Goal: Go to known website: Access a specific website the user already knows

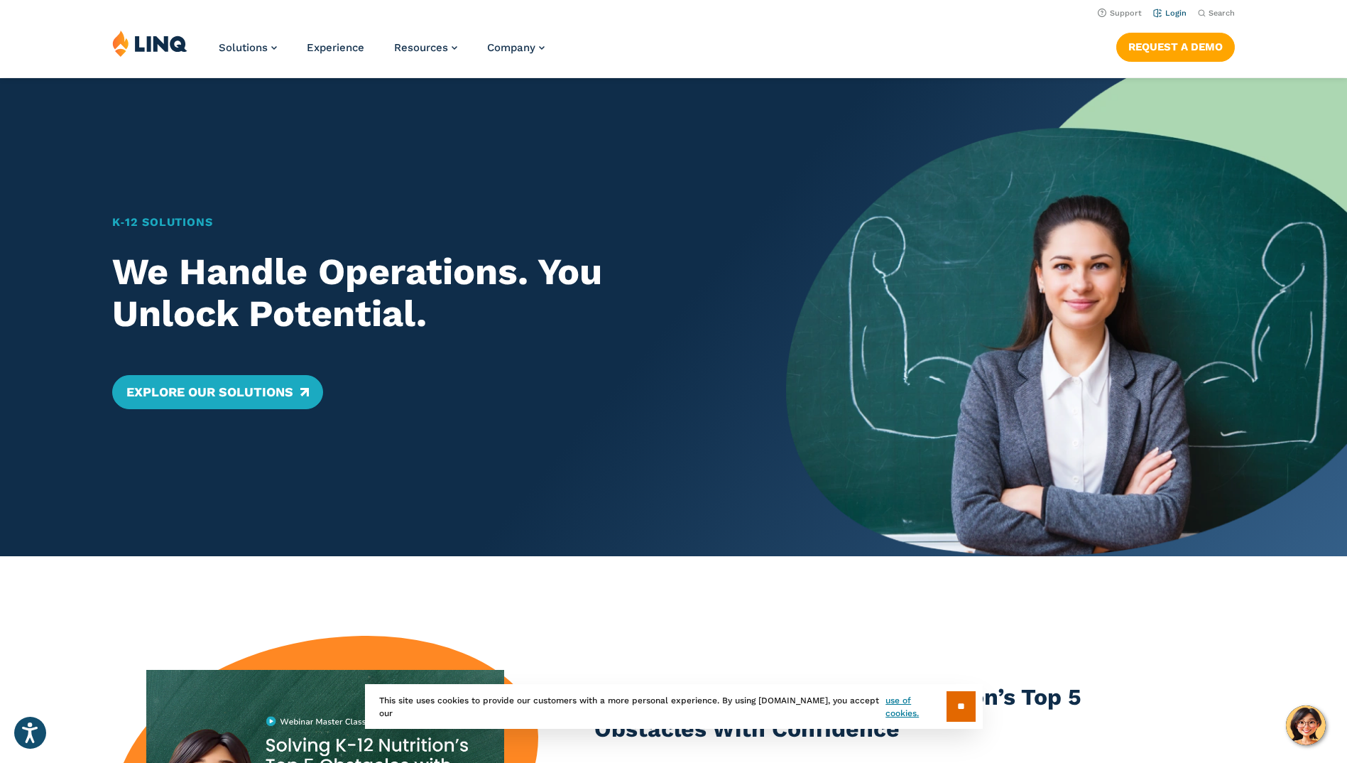
click at [1164, 6] on li "Login" at bounding box center [1169, 12] width 33 height 16
click at [1175, 19] on li "Login" at bounding box center [1169, 12] width 33 height 16
click at [1177, 13] on link "Login" at bounding box center [1169, 13] width 33 height 9
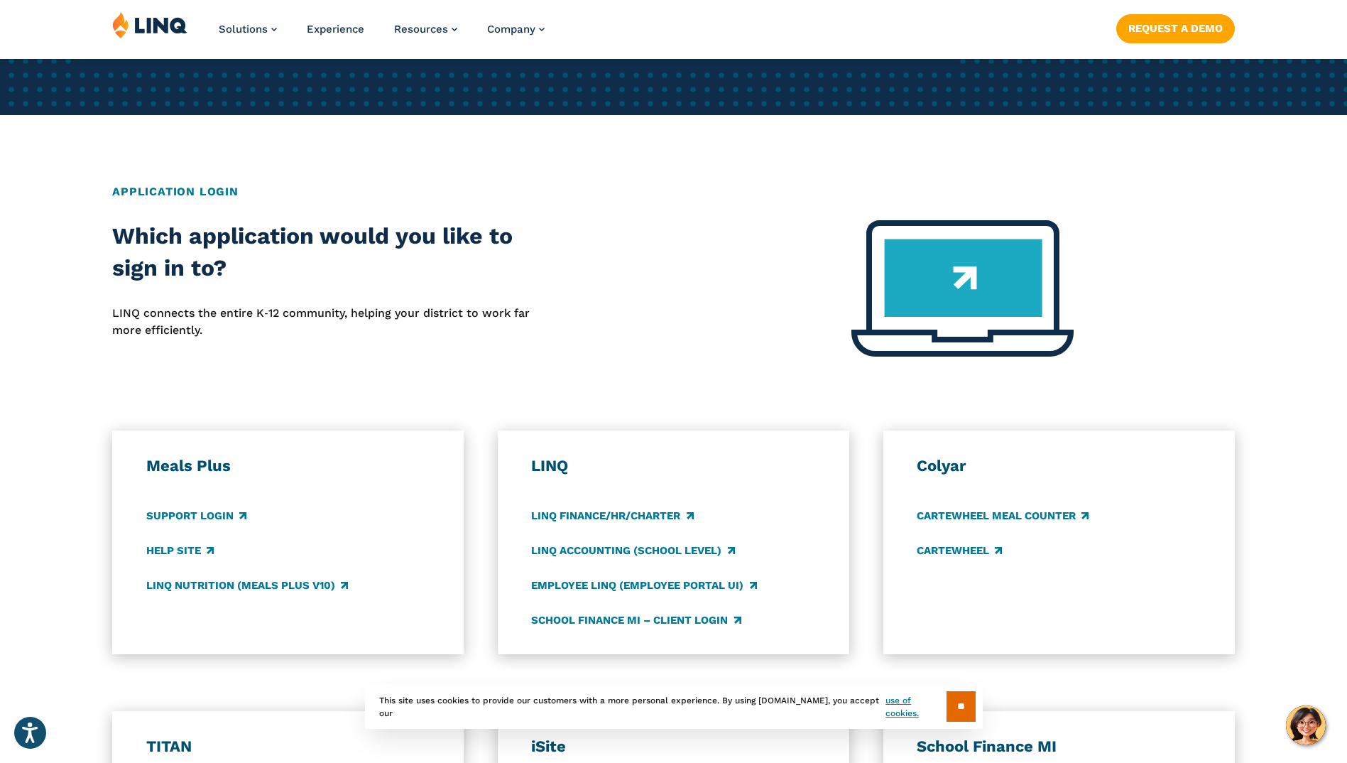
scroll to position [497, 0]
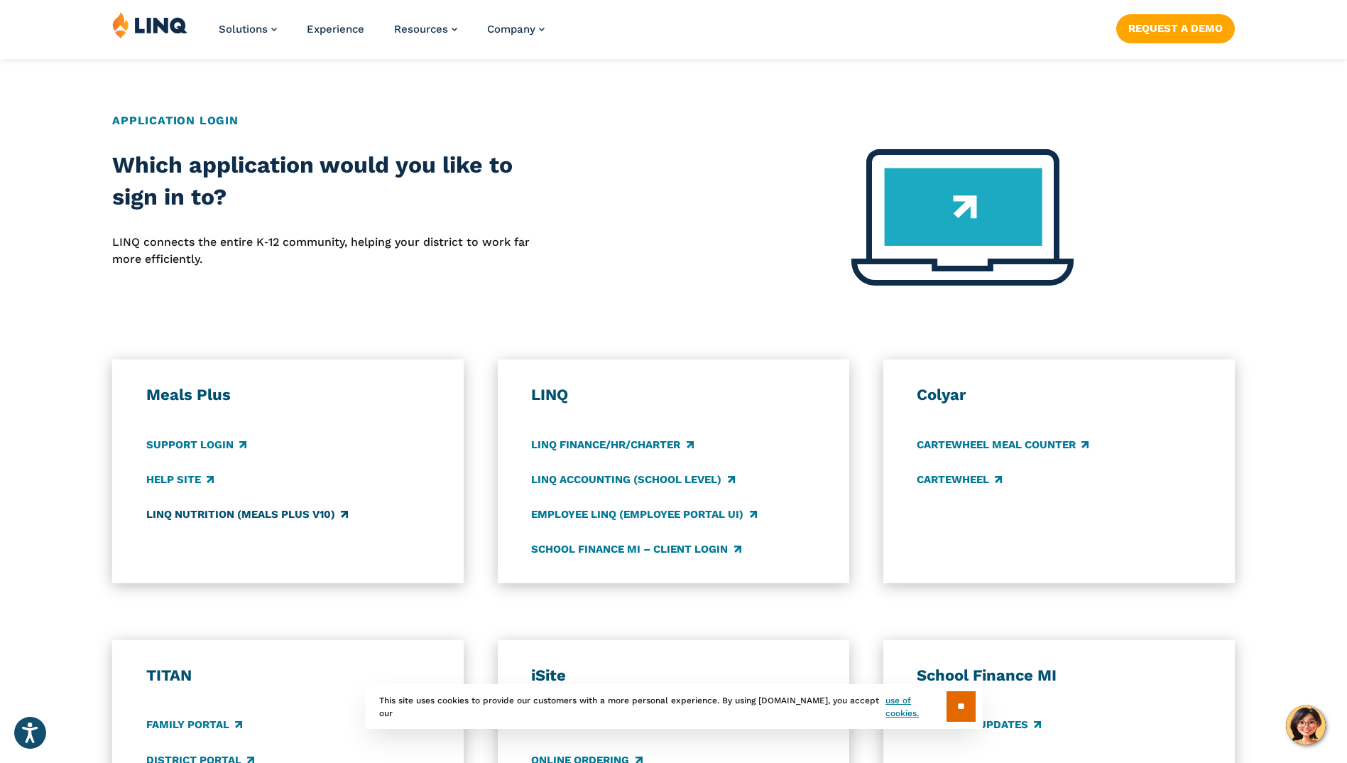
click at [277, 509] on link "LINQ Nutrition (Meals Plus v10)" at bounding box center [247, 514] width 202 height 16
